Goal: Navigation & Orientation: Find specific page/section

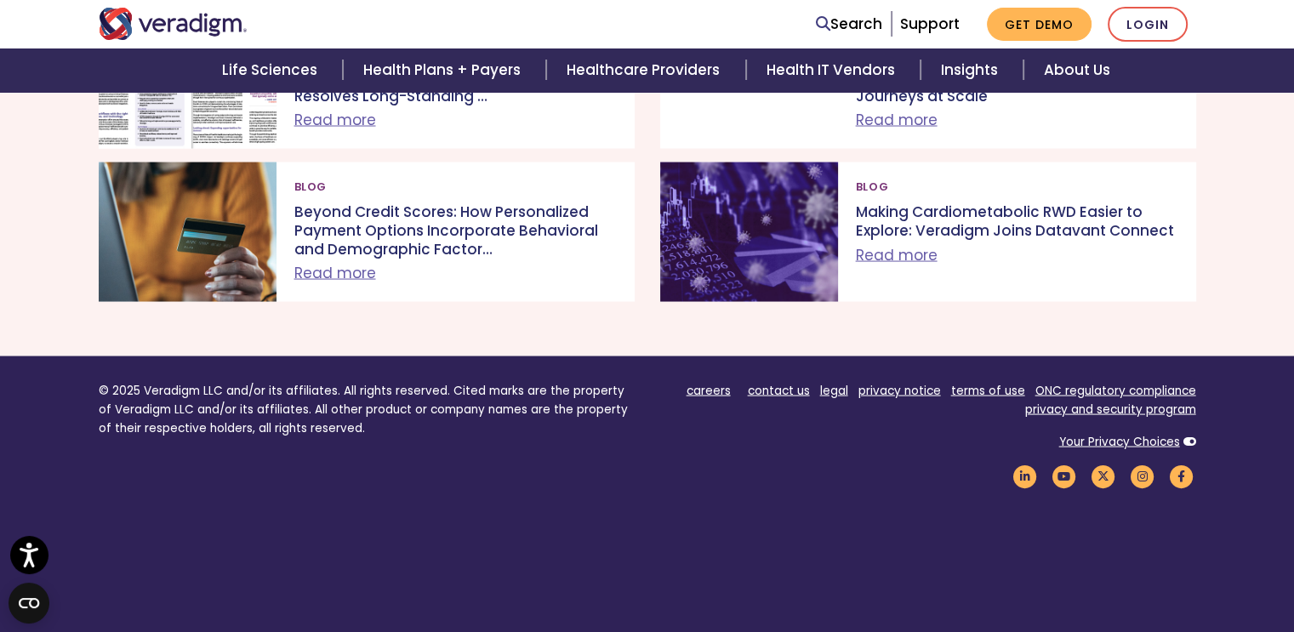
scroll to position [3419, 0]
